Goal: Transaction & Acquisition: Obtain resource

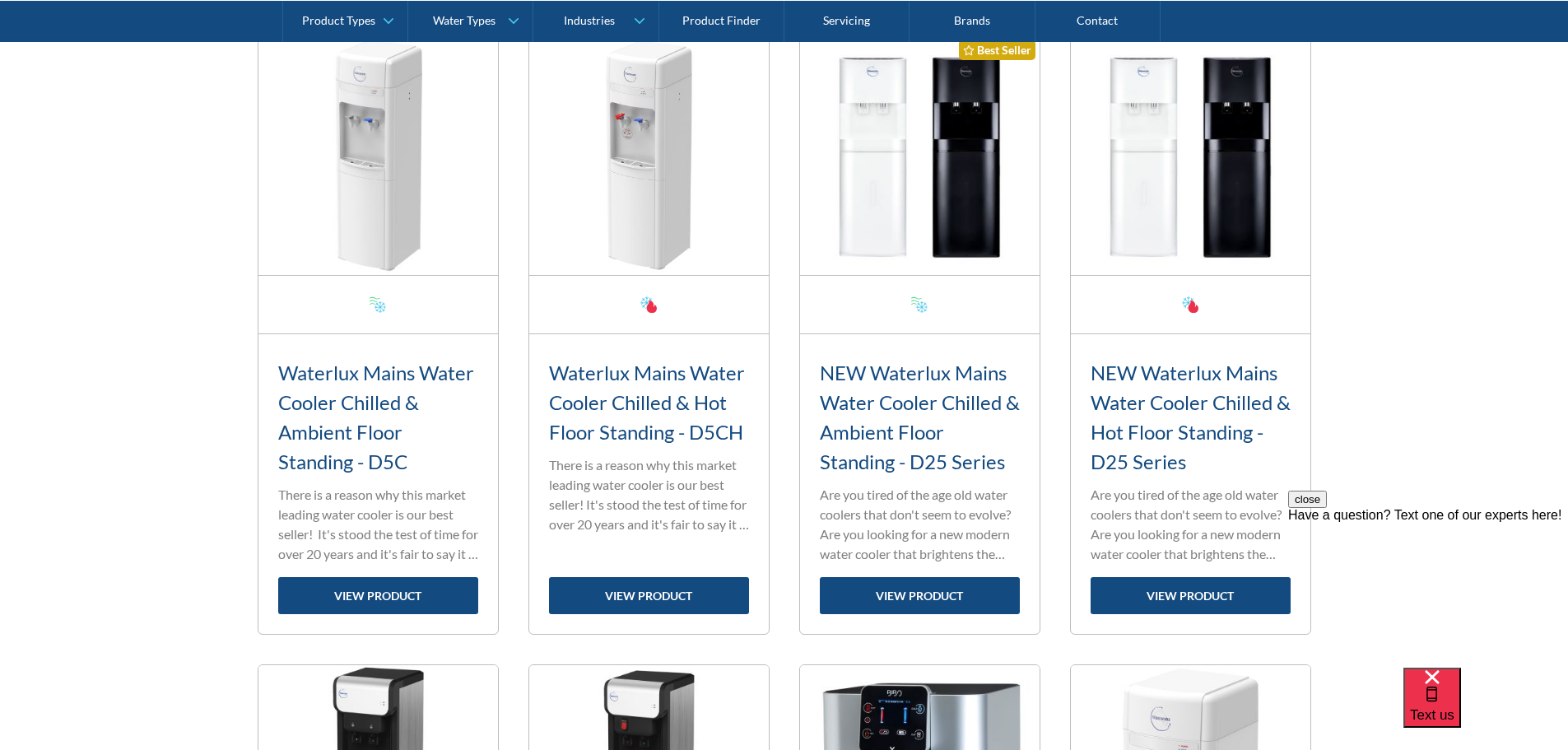
scroll to position [659, 0]
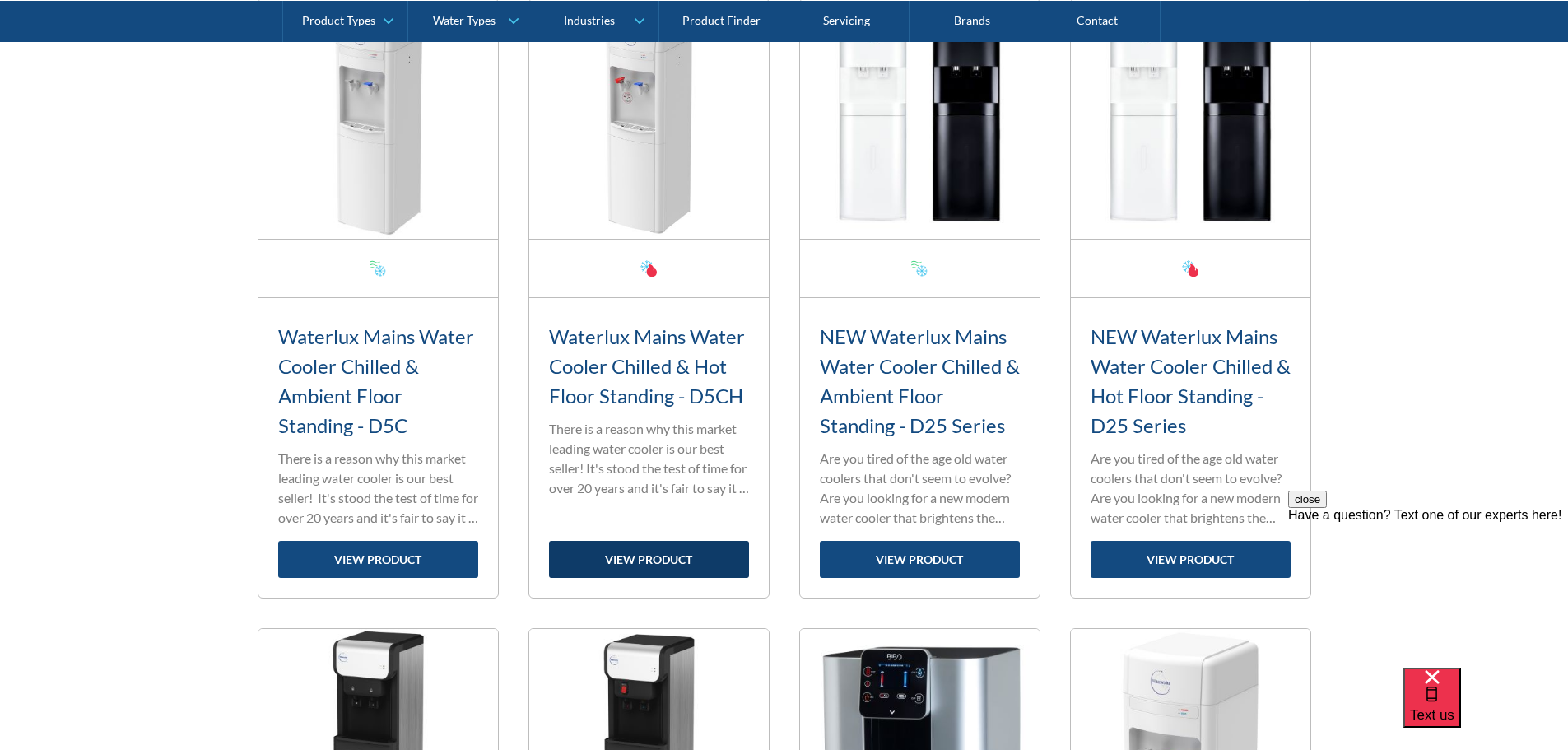
click at [671, 553] on link "view product" at bounding box center [648, 560] width 200 height 37
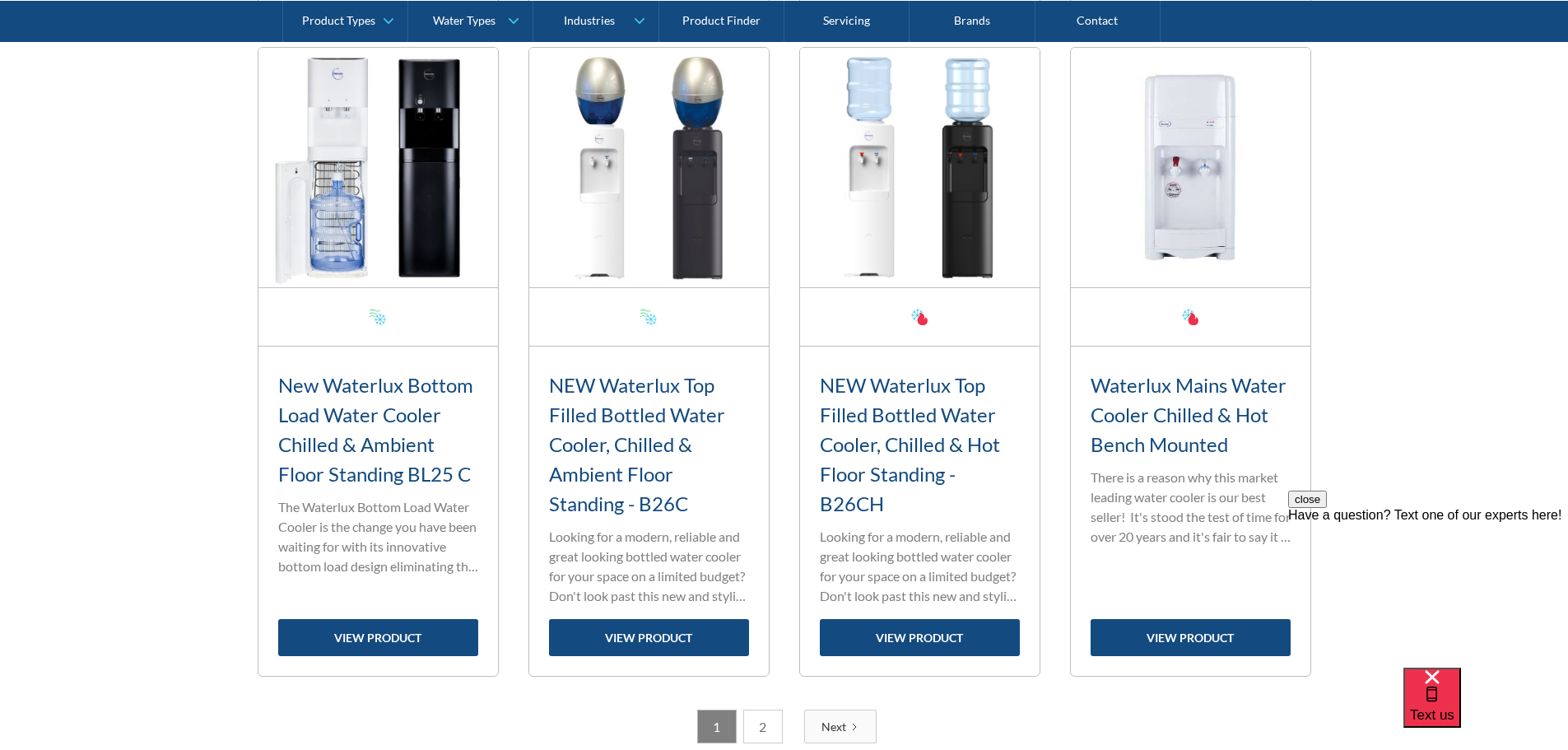
scroll to position [2552, 0]
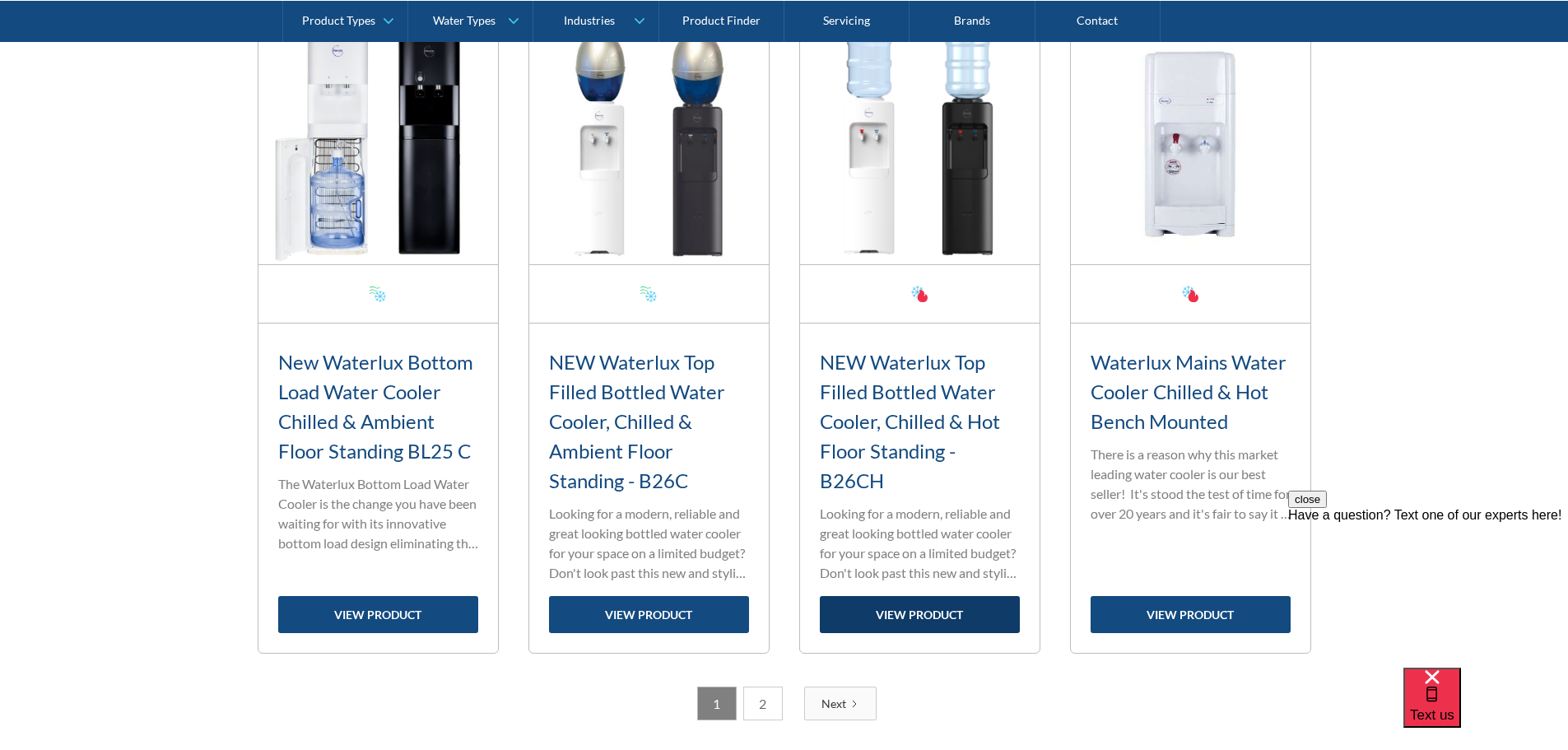
click at [916, 619] on link "view product" at bounding box center [920, 615] width 200 height 37
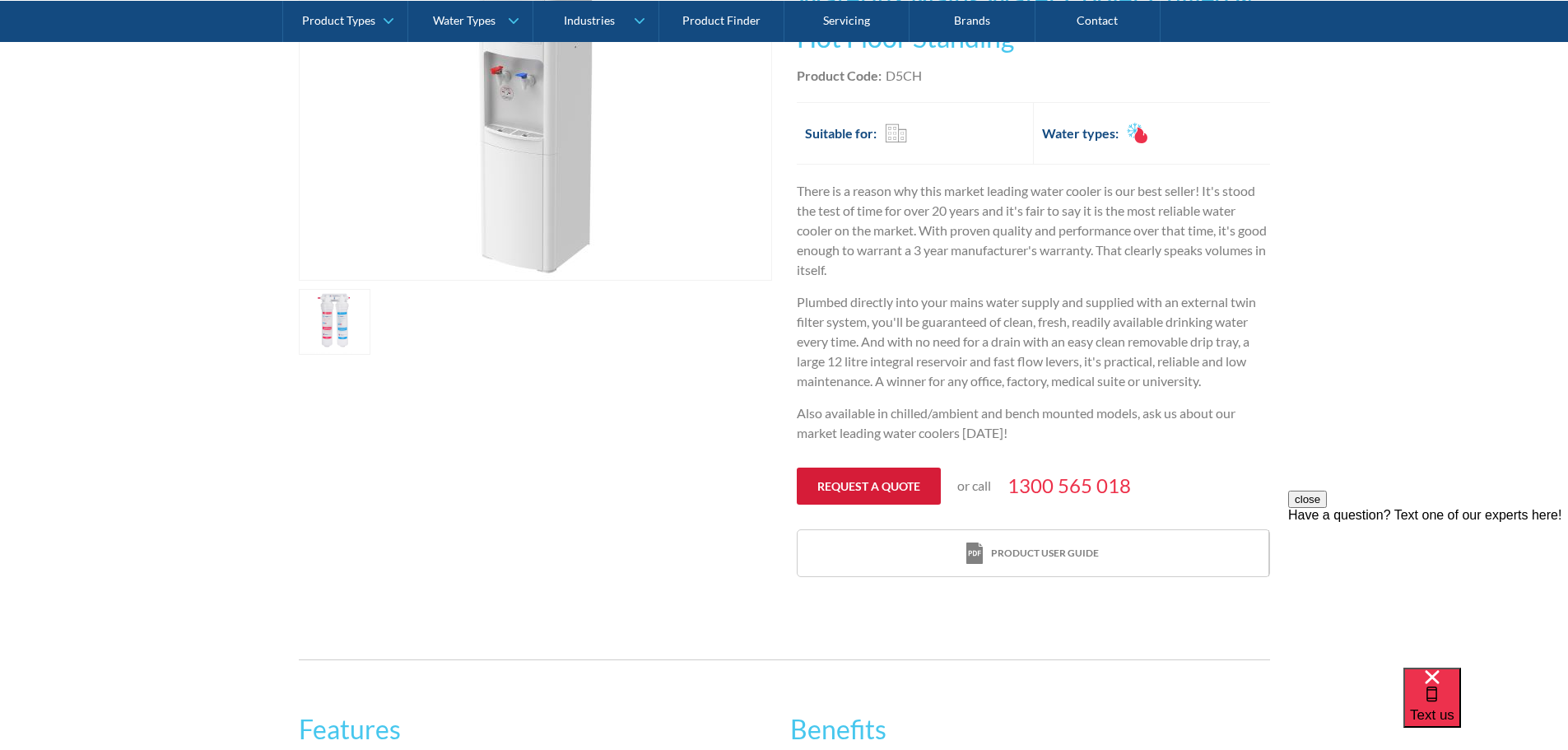
click at [872, 475] on link "Request a quote" at bounding box center [869, 486] width 144 height 37
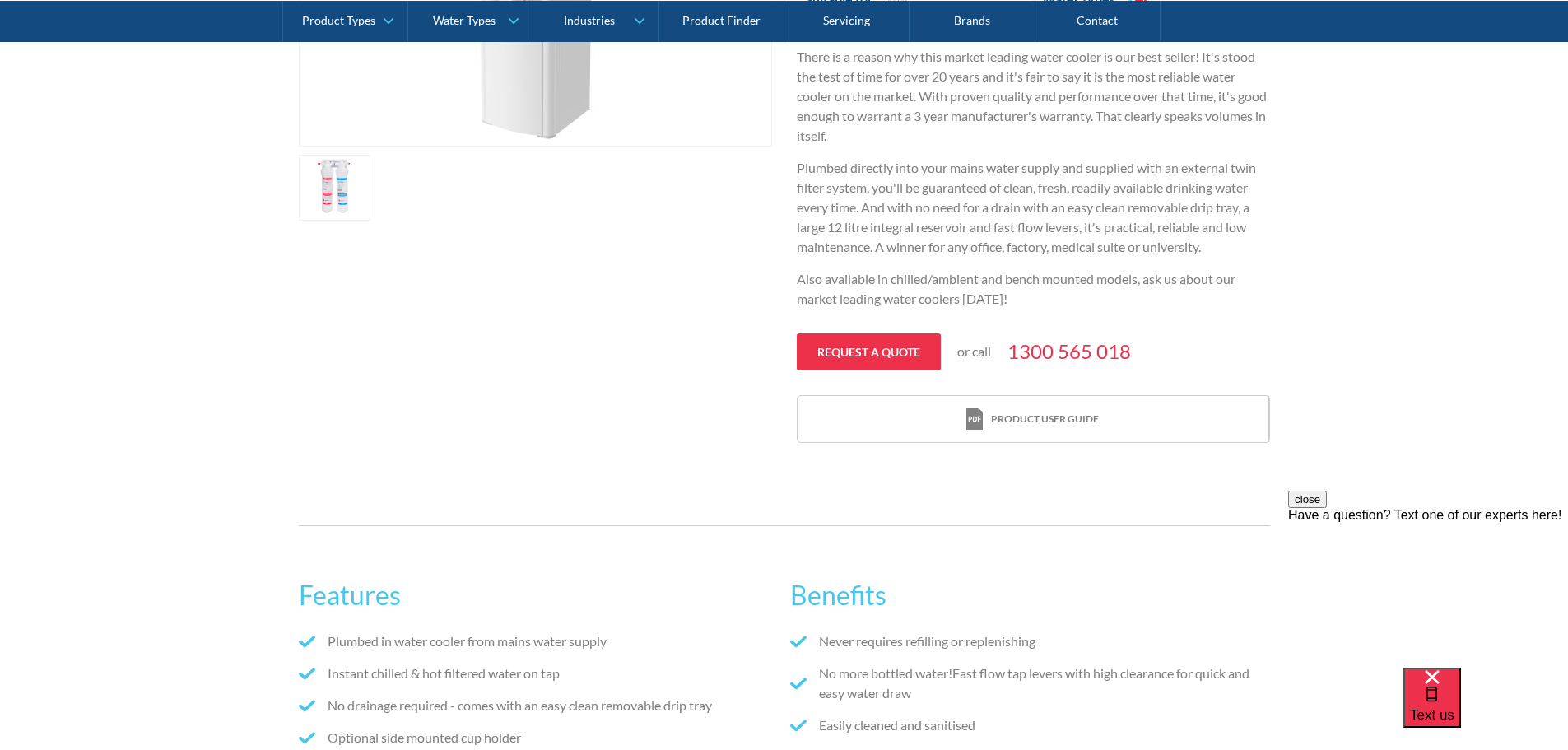
scroll to position [146, 0]
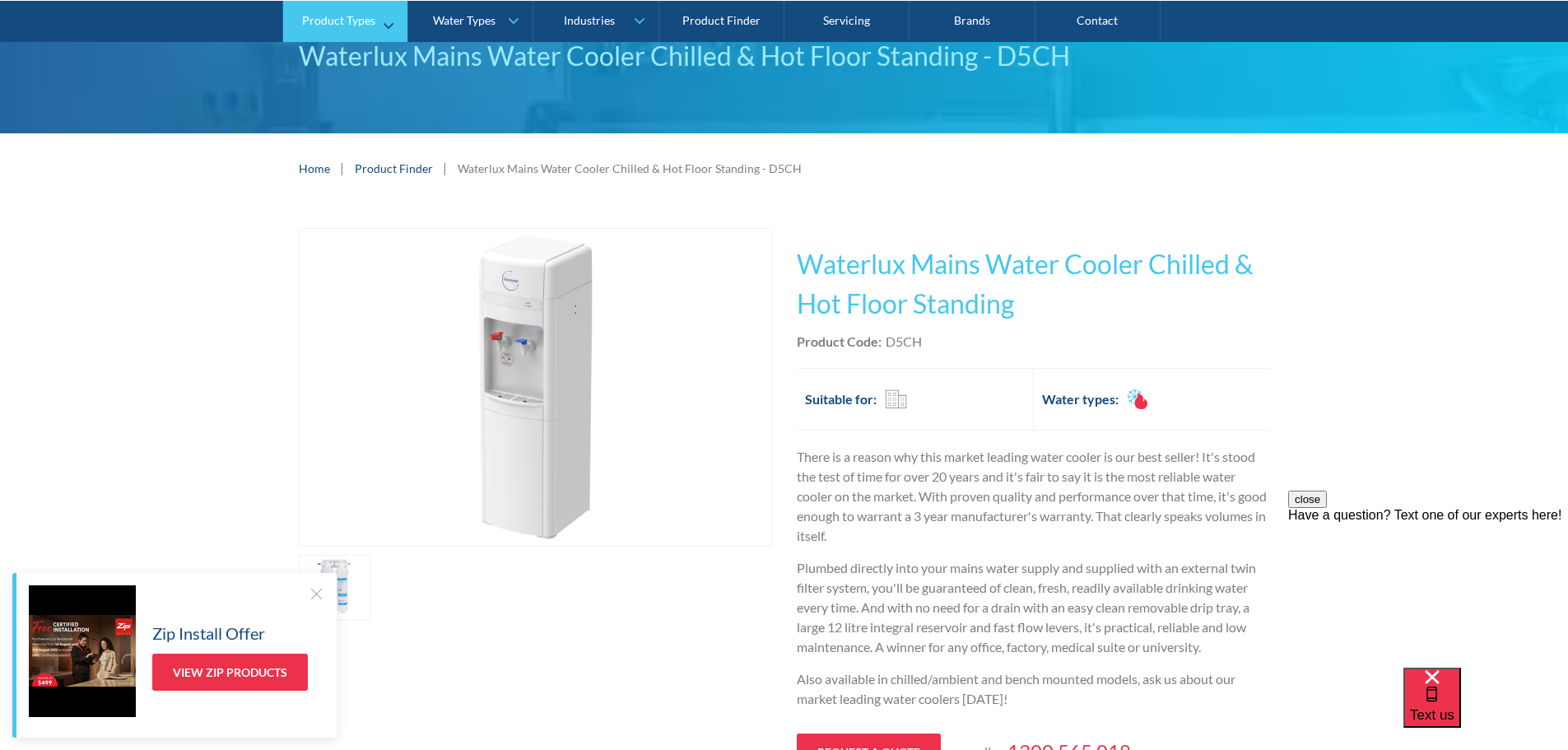
scroll to position [411, 0]
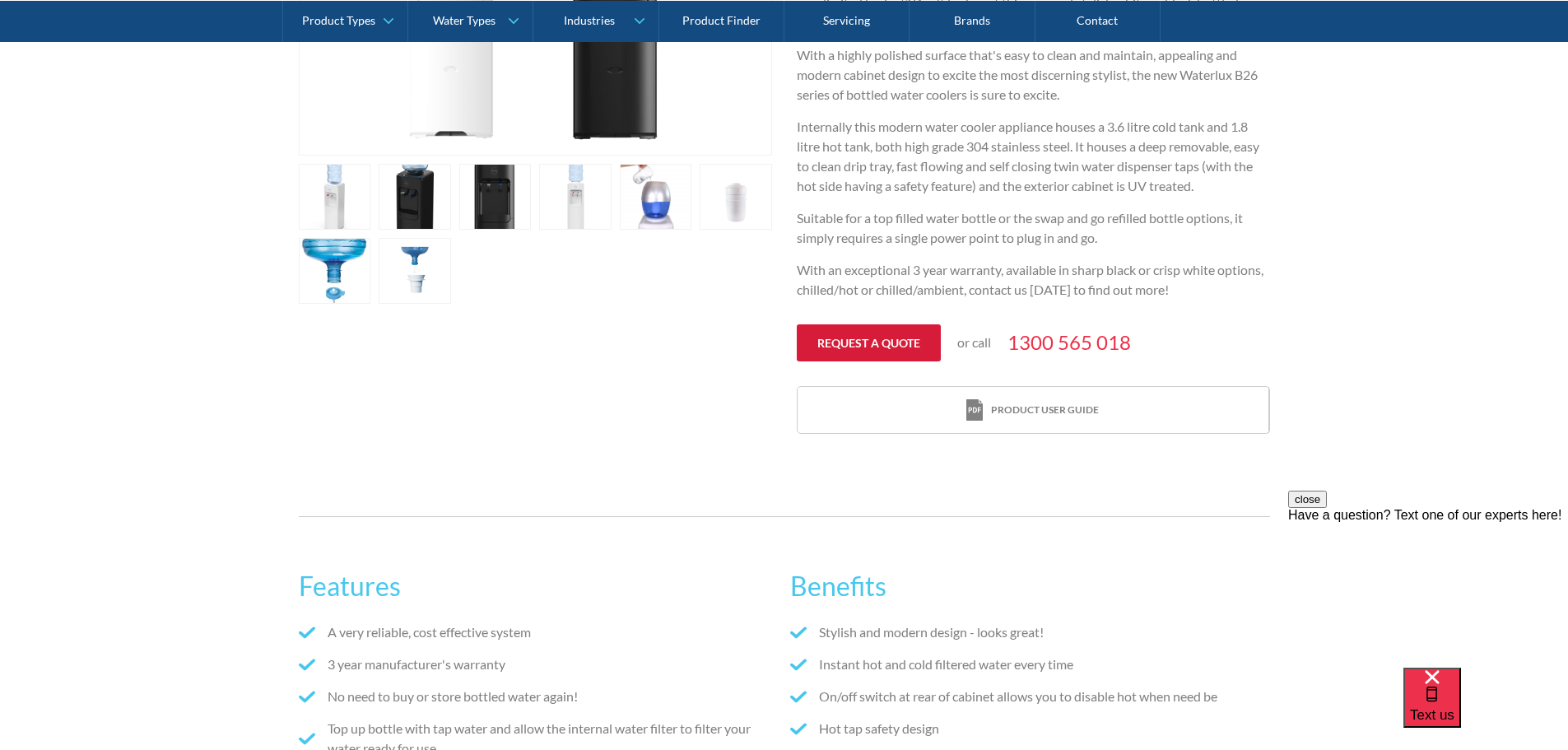
click at [845, 357] on link "Request a quote" at bounding box center [869, 343] width 144 height 37
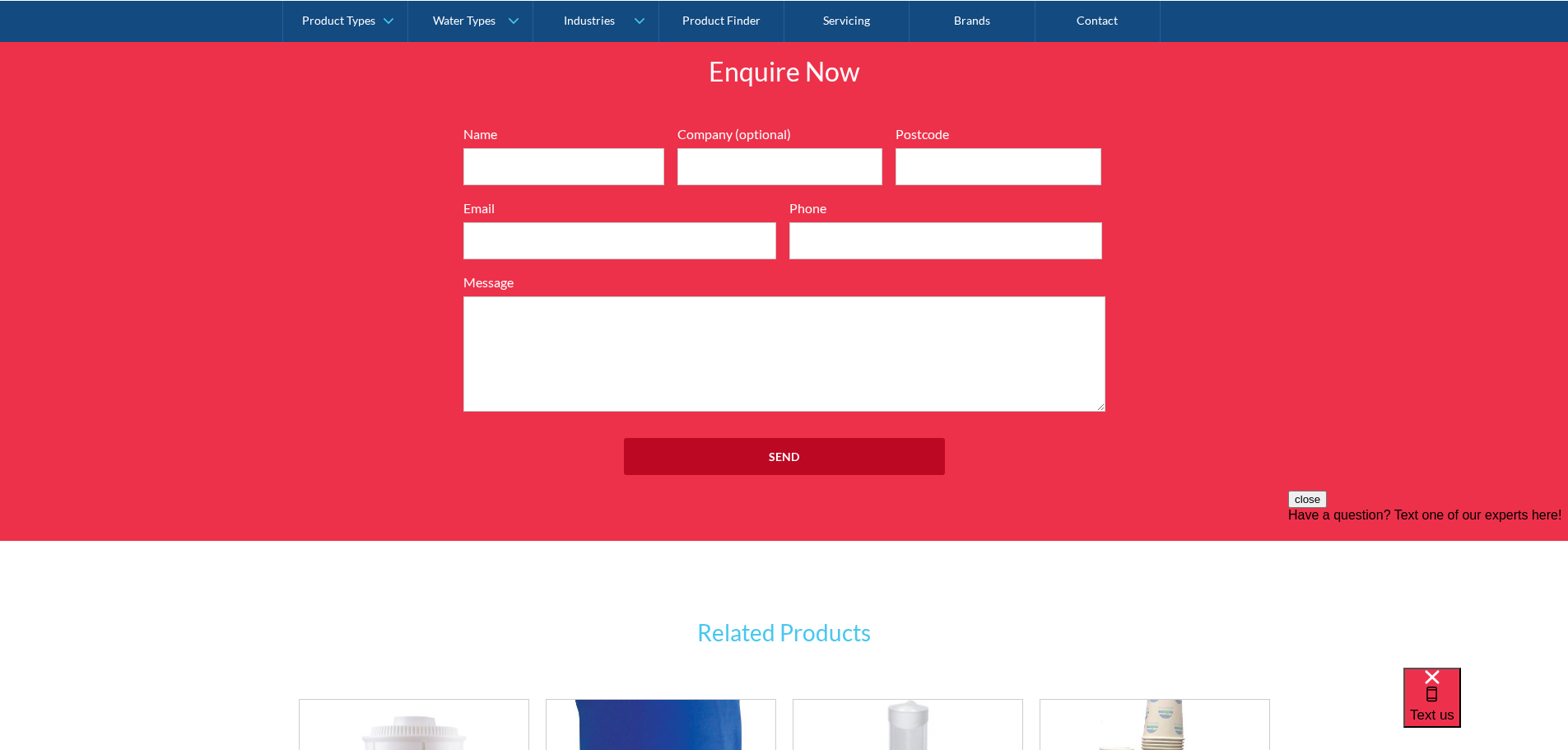
scroll to position [2089, 0]
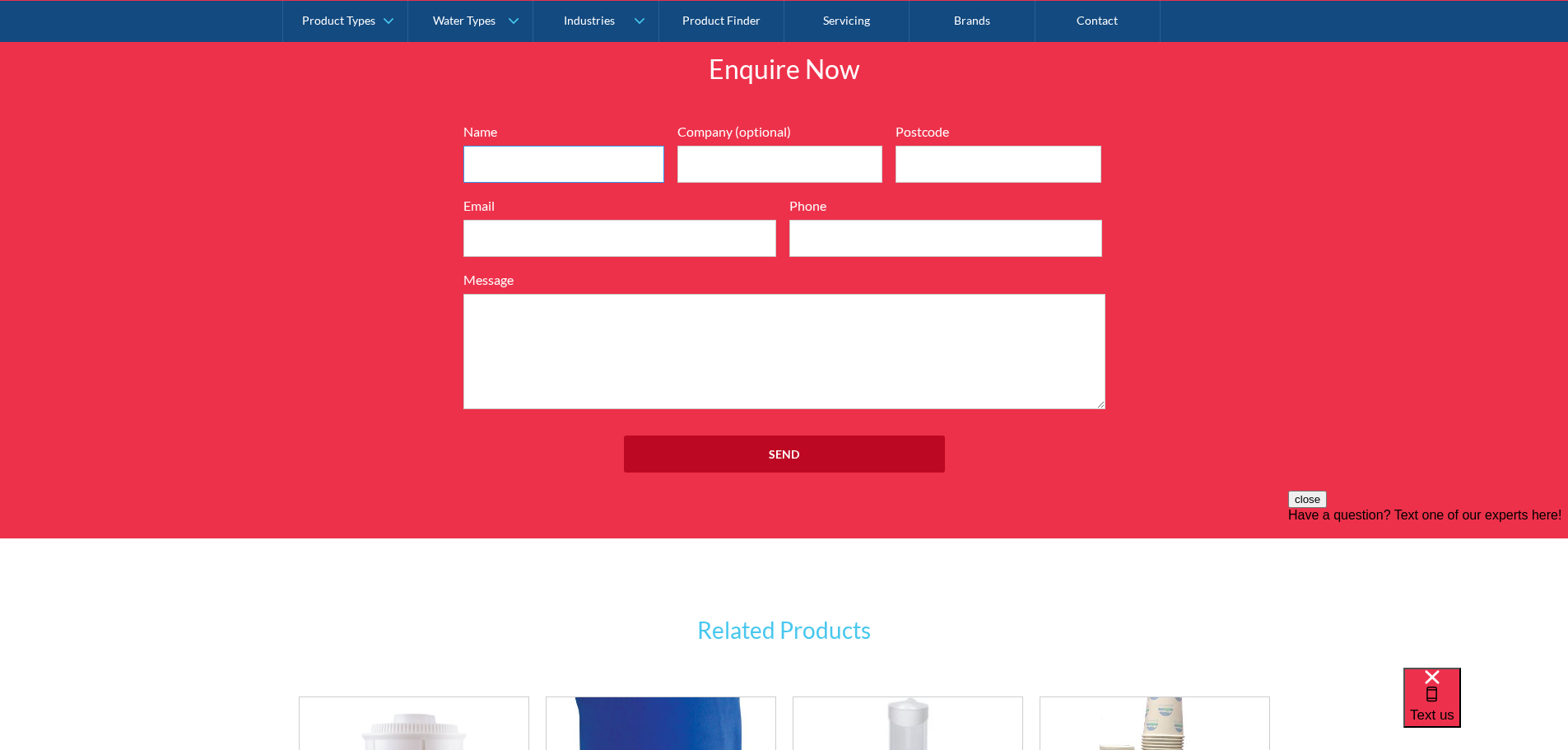
click at [538, 154] on input "Name" at bounding box center [564, 165] width 201 height 37
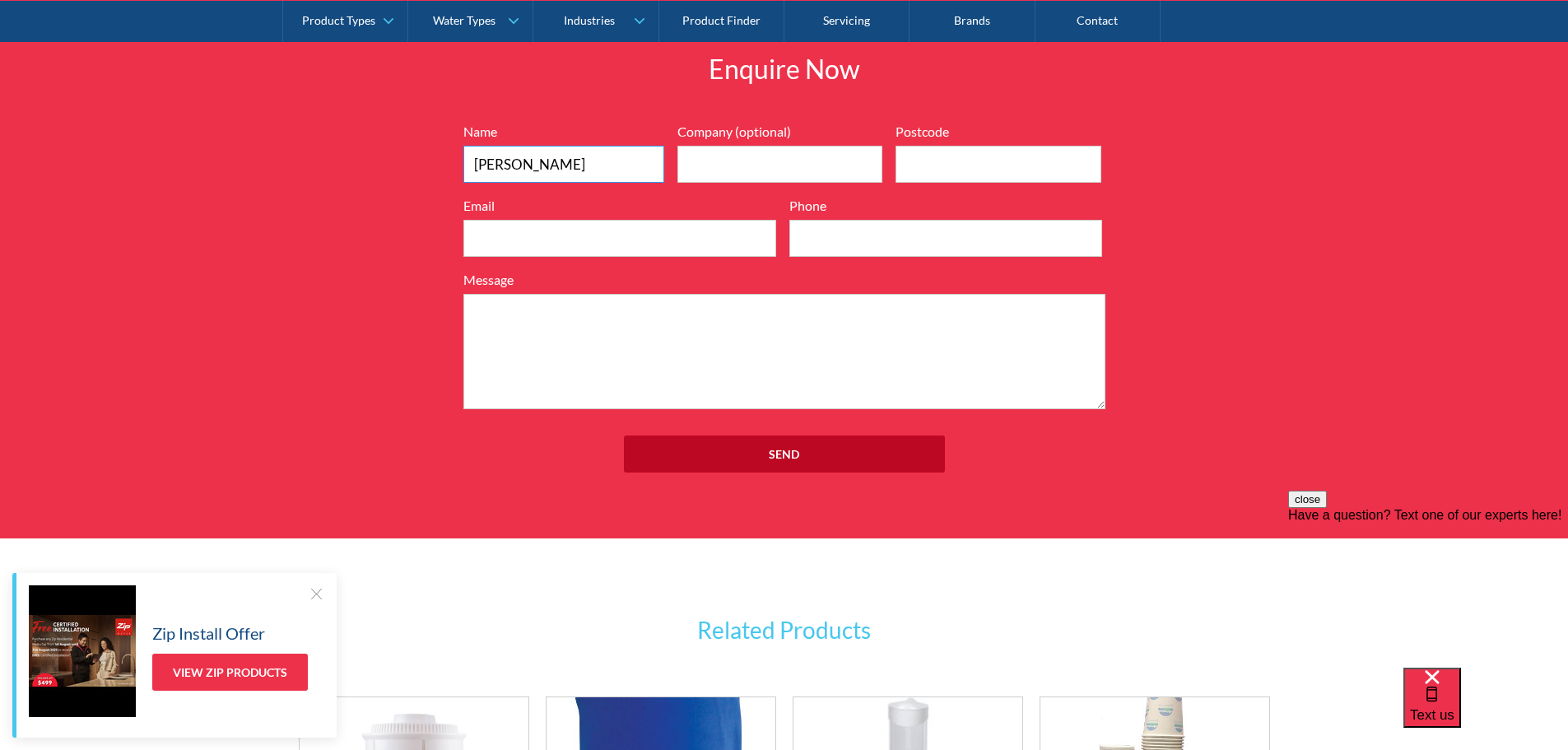
type input "Jye Skinner"
type input "Remote Global"
type input "4013"
type input "jskinner@remoteglobal.com.au"
type input "0731984559"
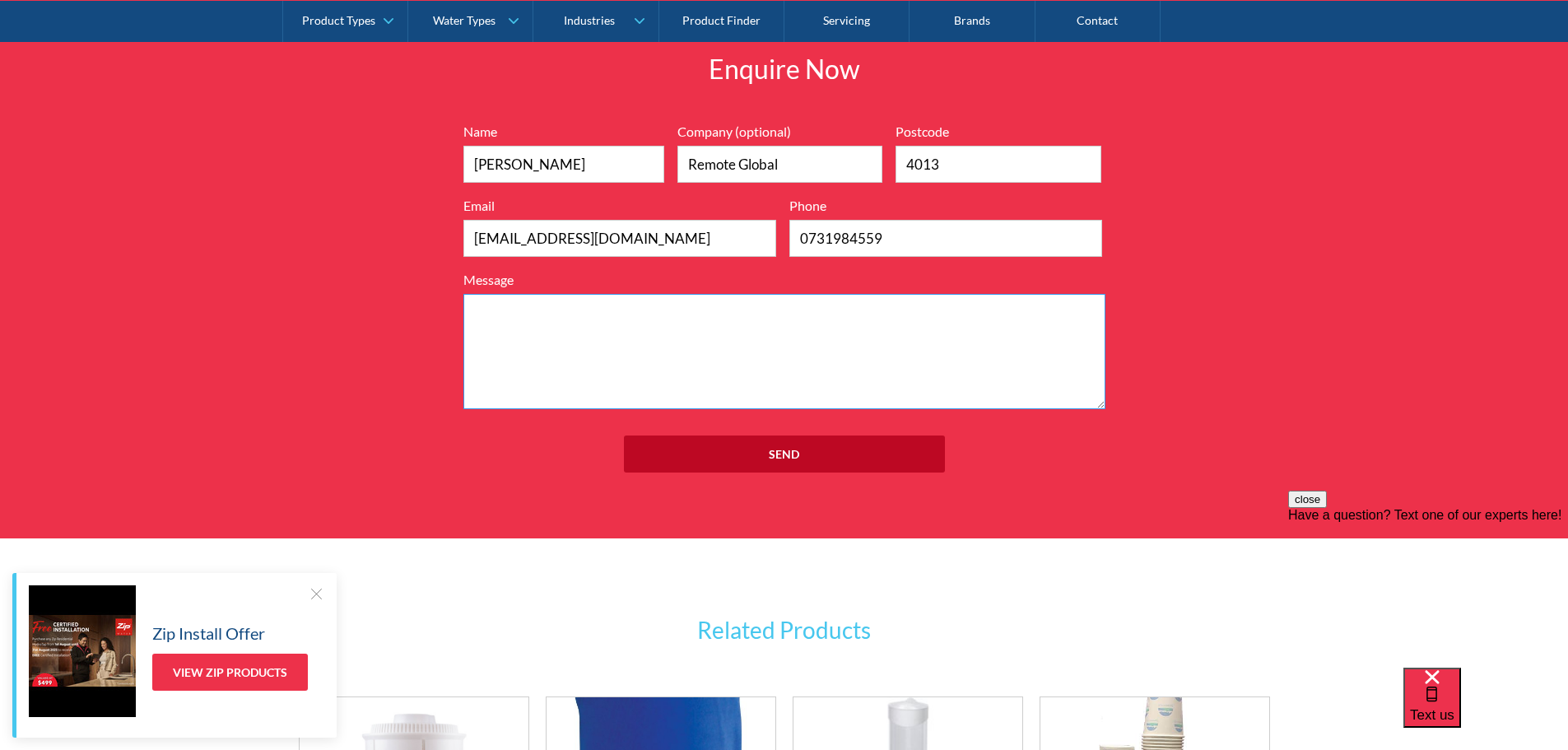
type textarea "C"
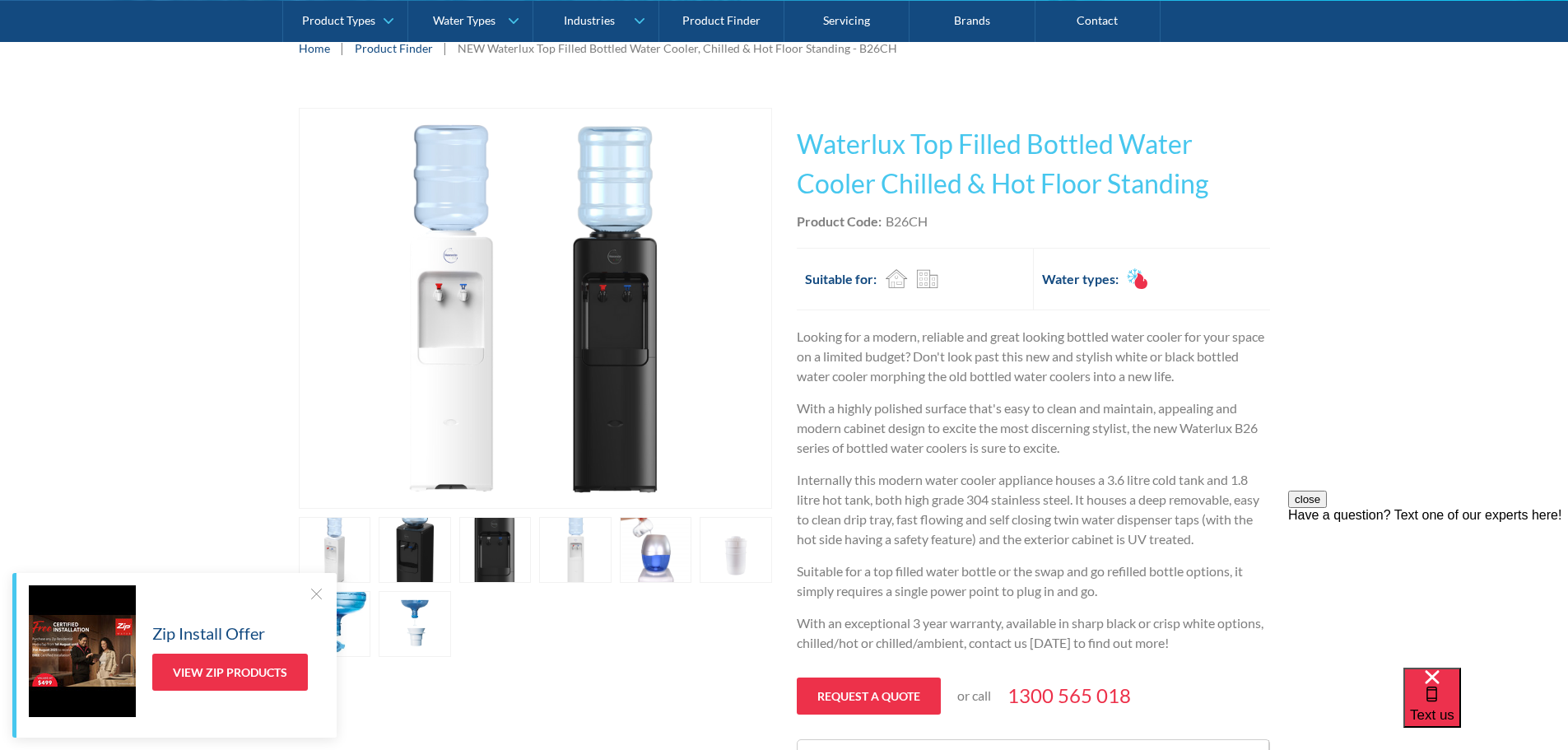
scroll to position [277, 0]
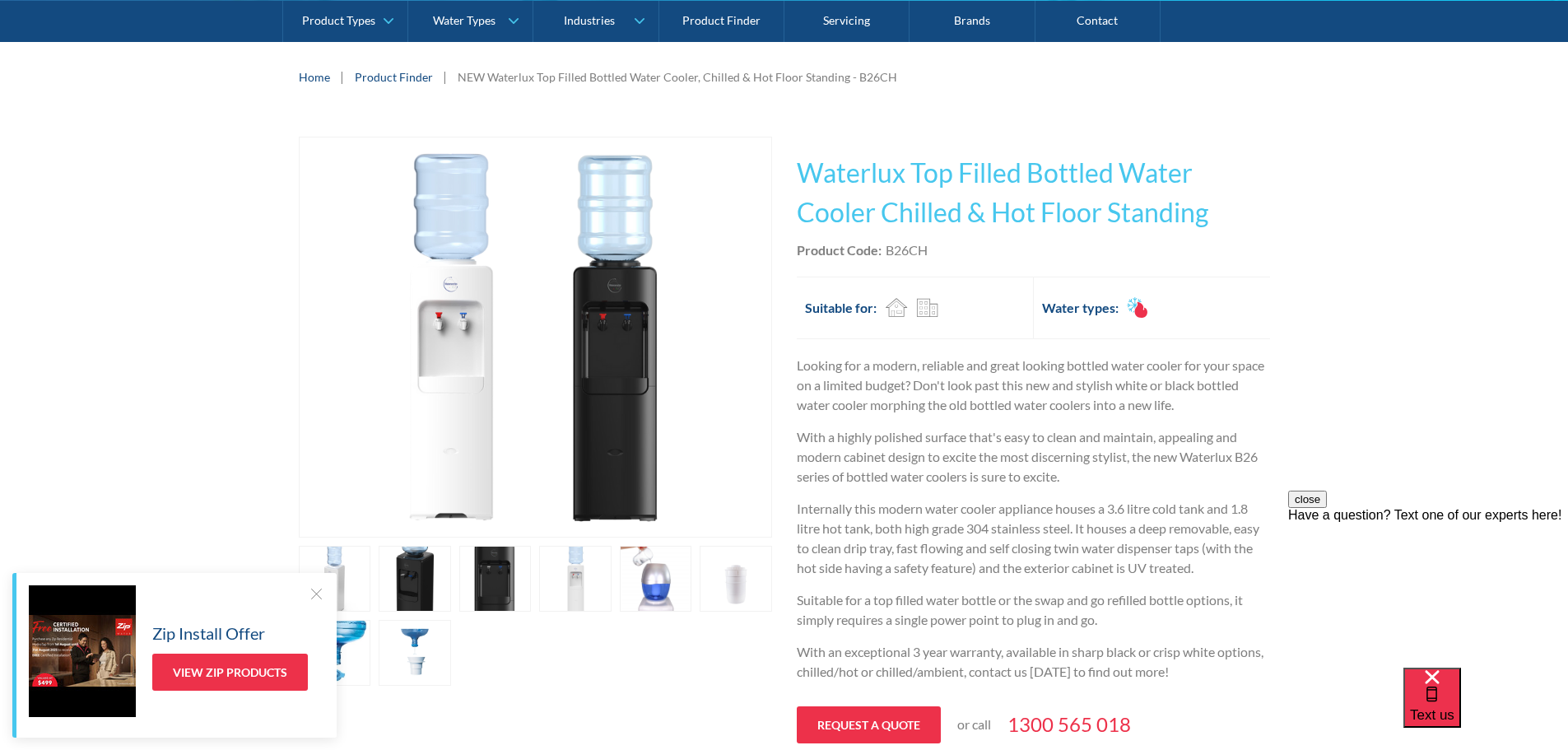
click at [912, 253] on div "B26CH" at bounding box center [907, 250] width 42 height 19
click at [912, 252] on div "B26CH" at bounding box center [907, 250] width 42 height 19
copy div "B26CH"
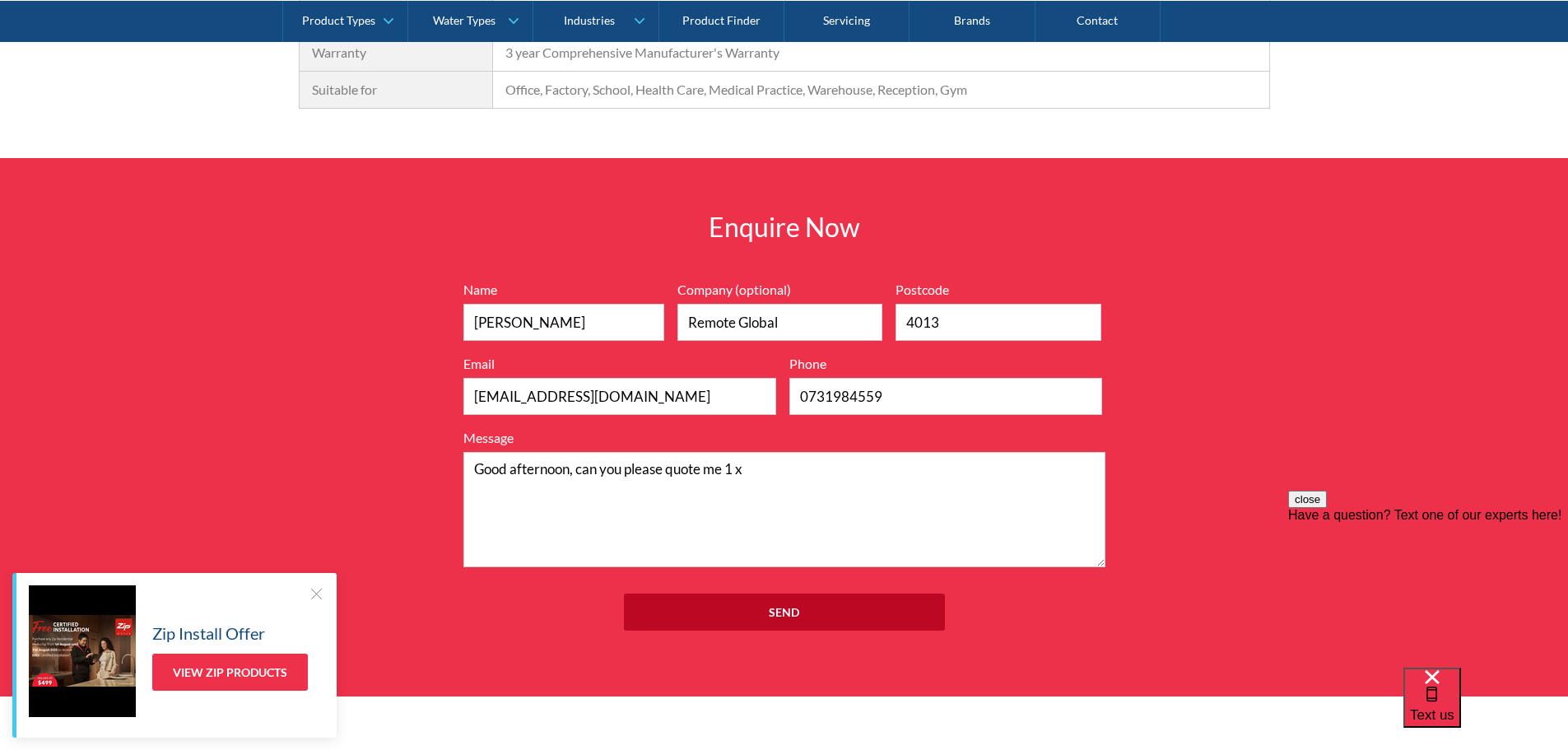
scroll to position [1924, 0]
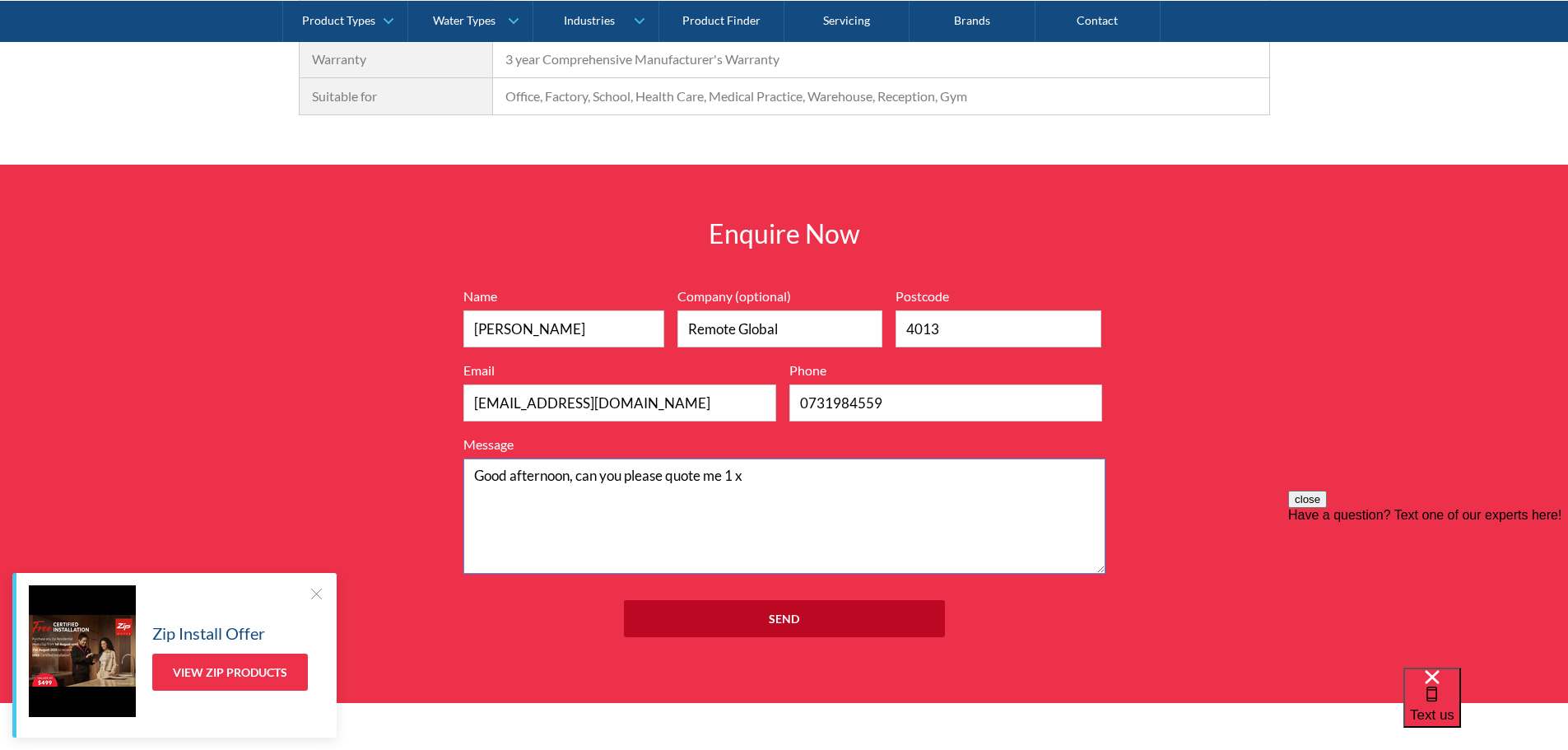
click at [792, 484] on textarea "Good afternoon, can you please quote me 1 x" at bounding box center [784, 516] width 642 height 115
paste textarea "B26CH"
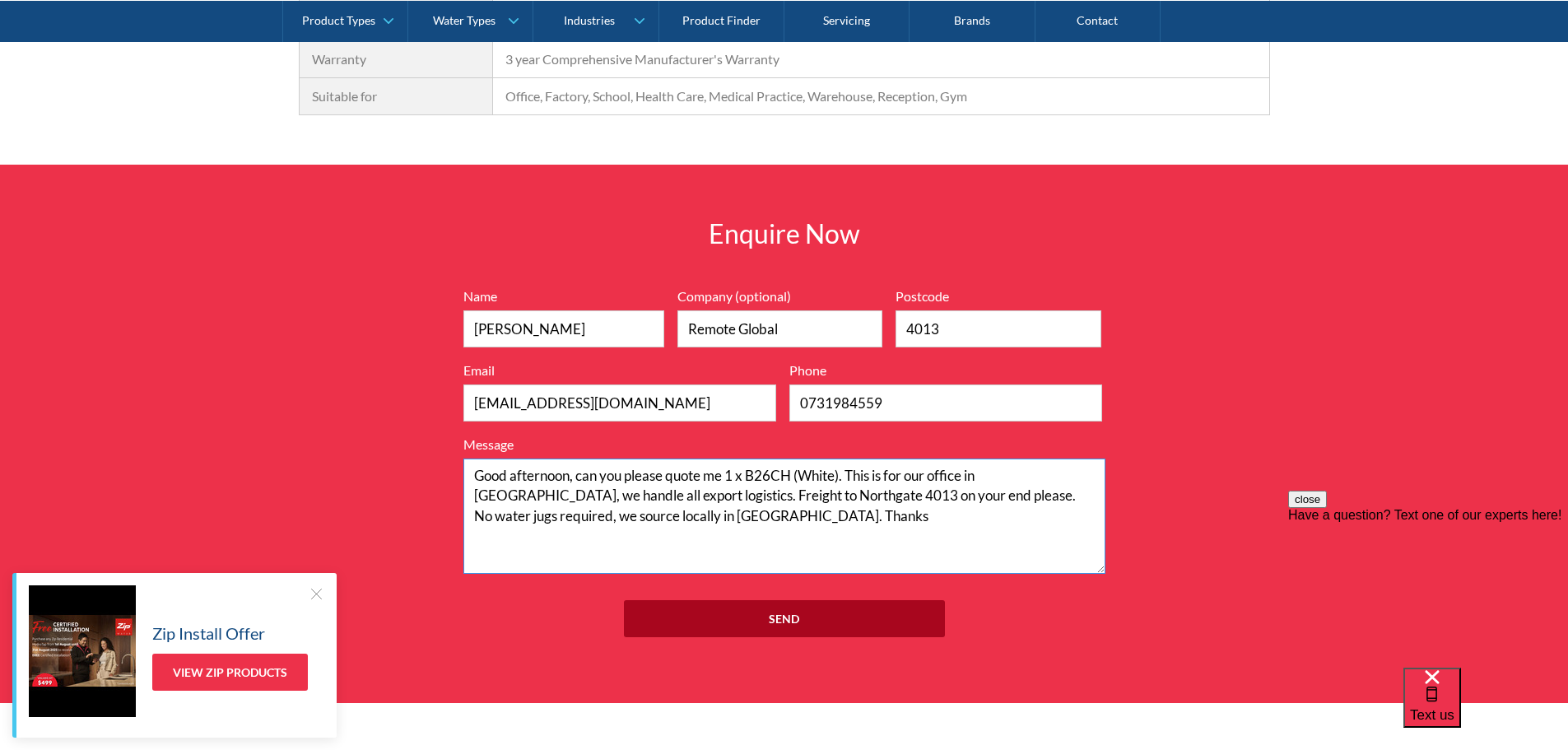
type textarea "Good afternoon, can you please quote me 1 x B26CH (White). This is for our offi…"
click at [853, 622] on input "Send" at bounding box center [784, 619] width 321 height 37
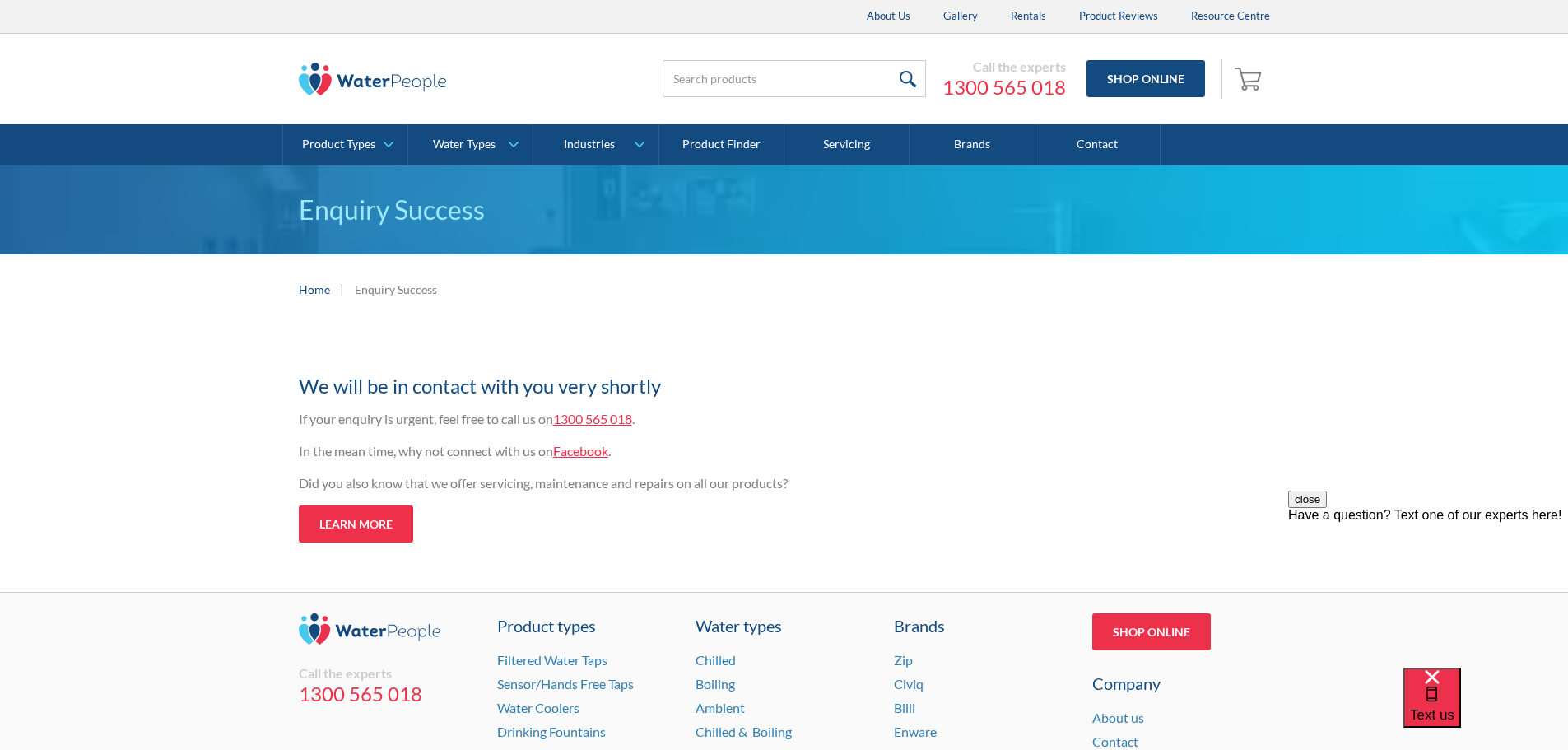
click at [0, 91] on div "Call the experts [PHONE_NUMBER] Shop Online 0 Your Cart Subtotal Pay with brows…" at bounding box center [784, 79] width 1568 height 90
